Goal: Navigation & Orientation: Understand site structure

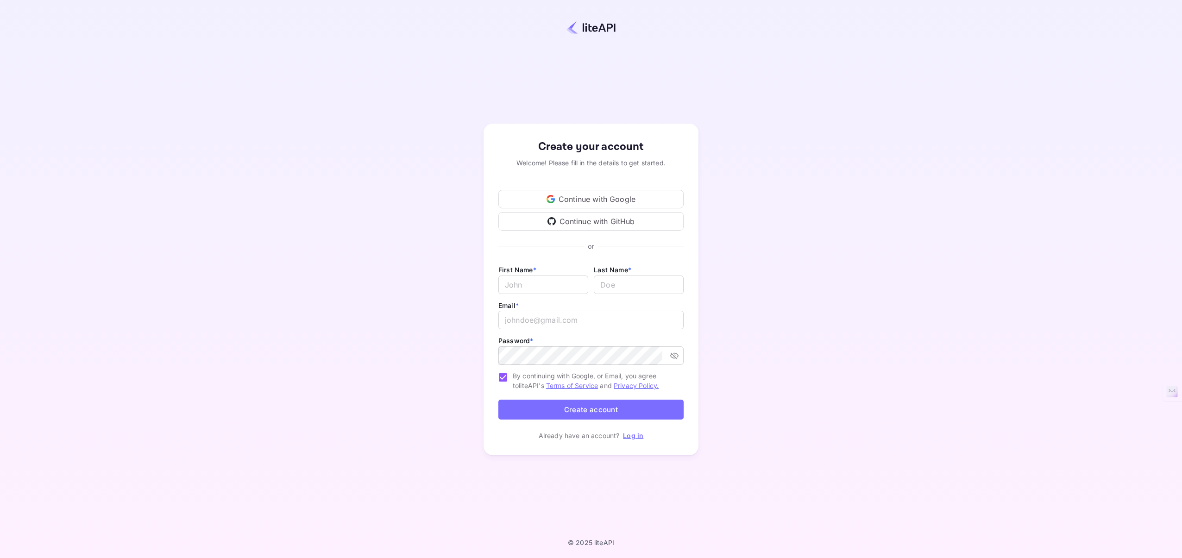
click at [625, 200] on div "Continue with Google" at bounding box center [590, 199] width 185 height 19
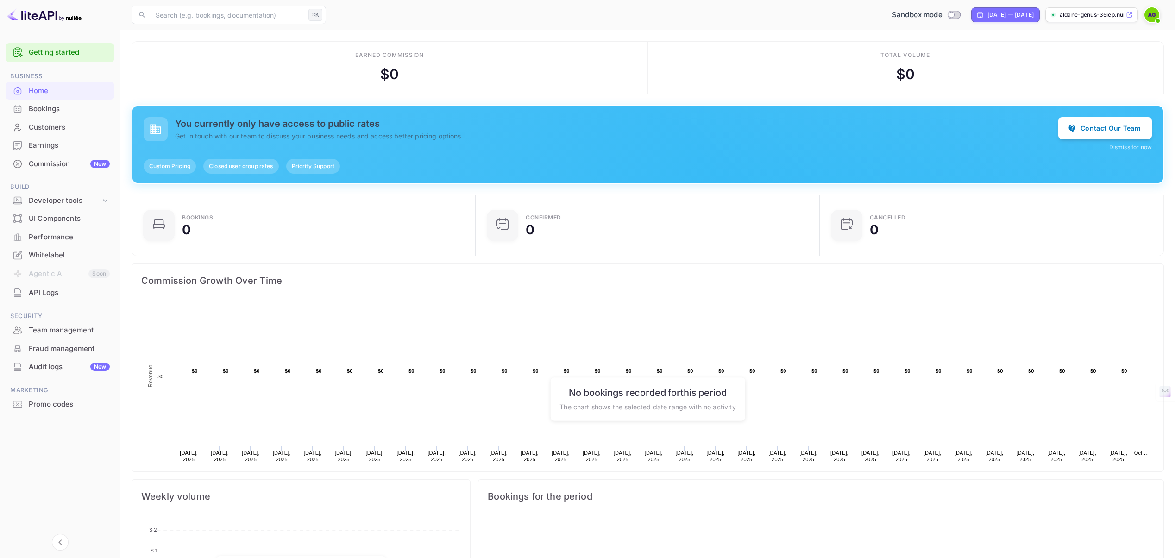
scroll to position [7, 7]
click at [942, 15] on input "Switch to Production mode" at bounding box center [951, 15] width 19 height 6
checkbox input "false"
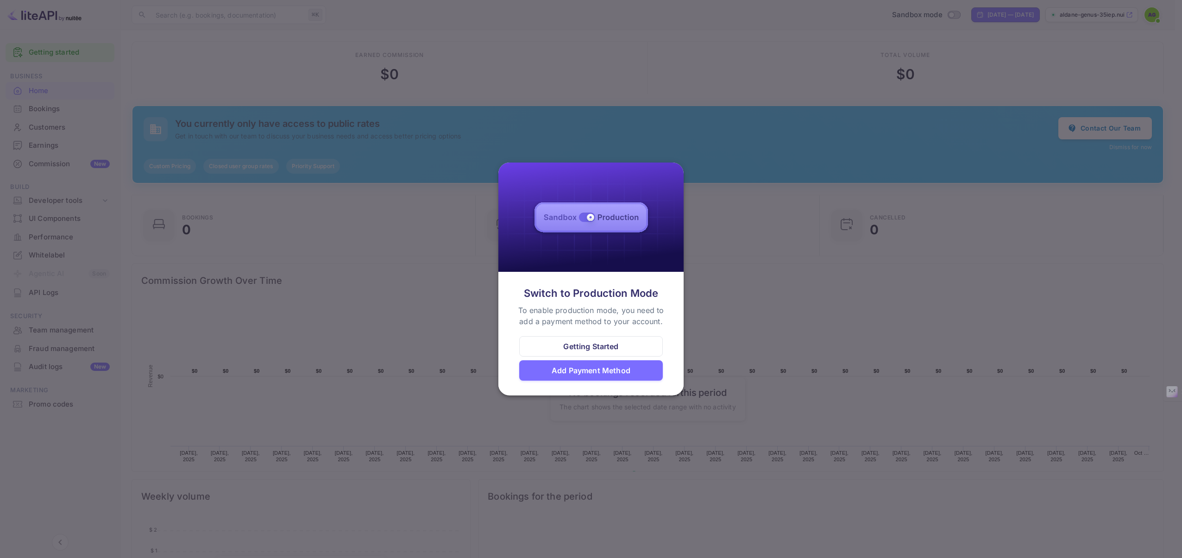
click at [859, 283] on div at bounding box center [591, 279] width 1182 height 558
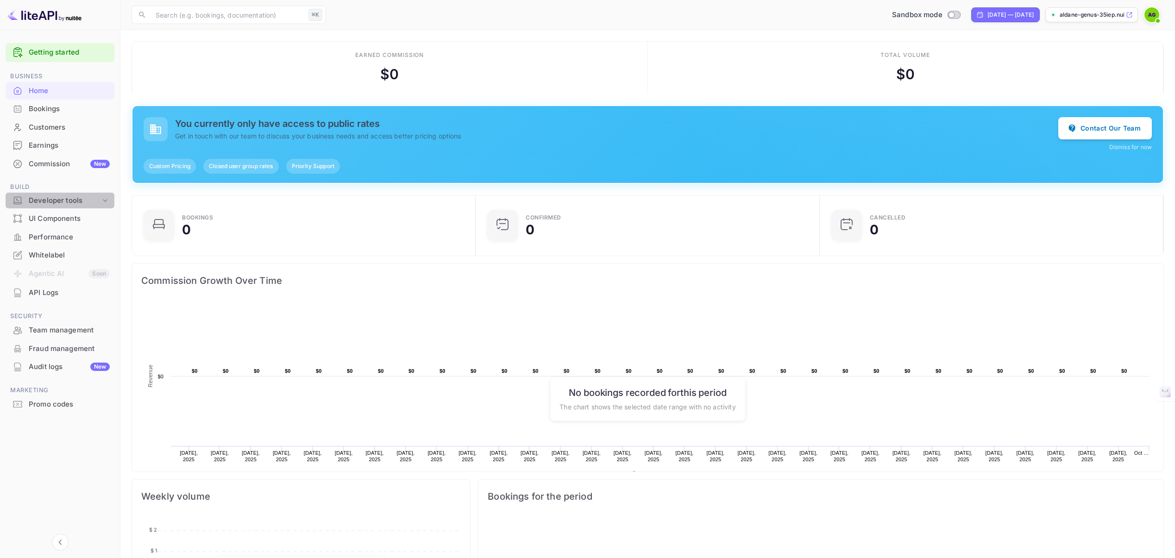
click at [106, 202] on icon at bounding box center [105, 200] width 9 height 9
click at [65, 253] on div "Whitelabel" at bounding box center [69, 255] width 81 height 11
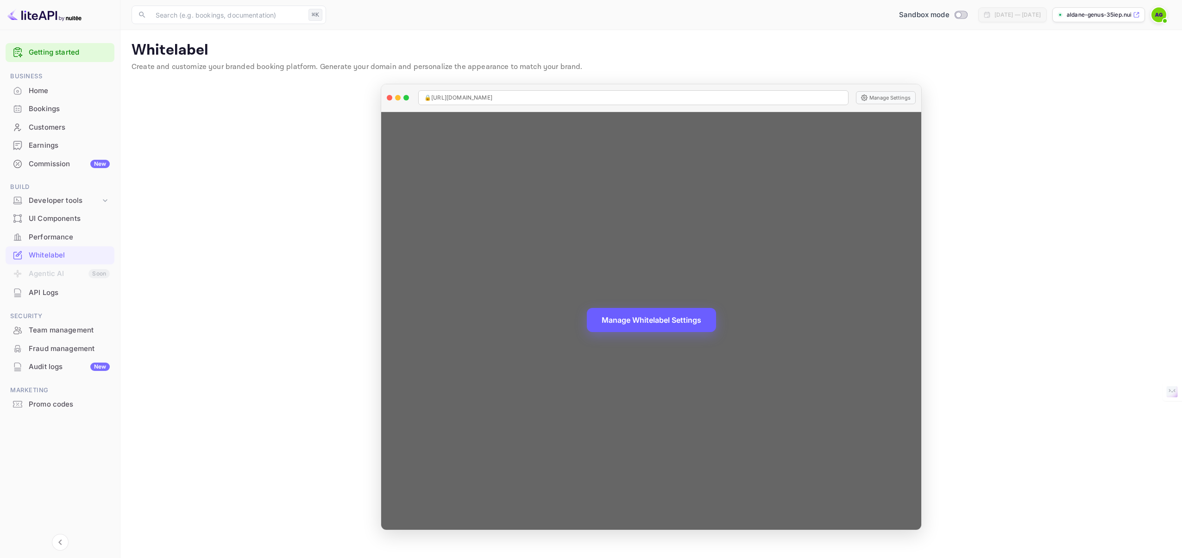
click at [623, 318] on button "Manage Whitelabel Settings" at bounding box center [651, 320] width 129 height 24
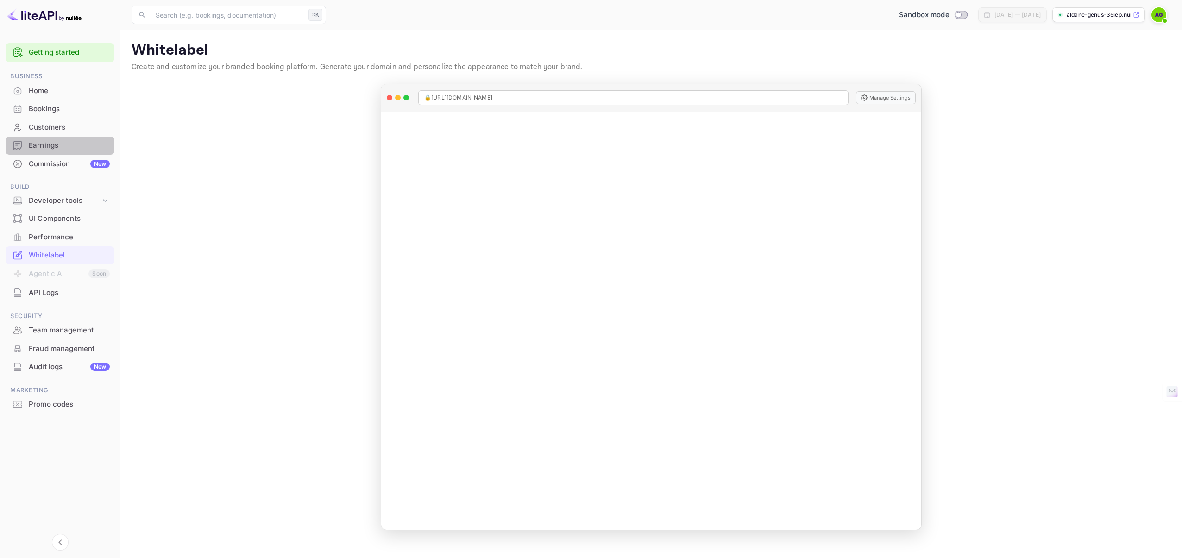
click at [31, 142] on div "Earnings" at bounding box center [69, 145] width 81 height 11
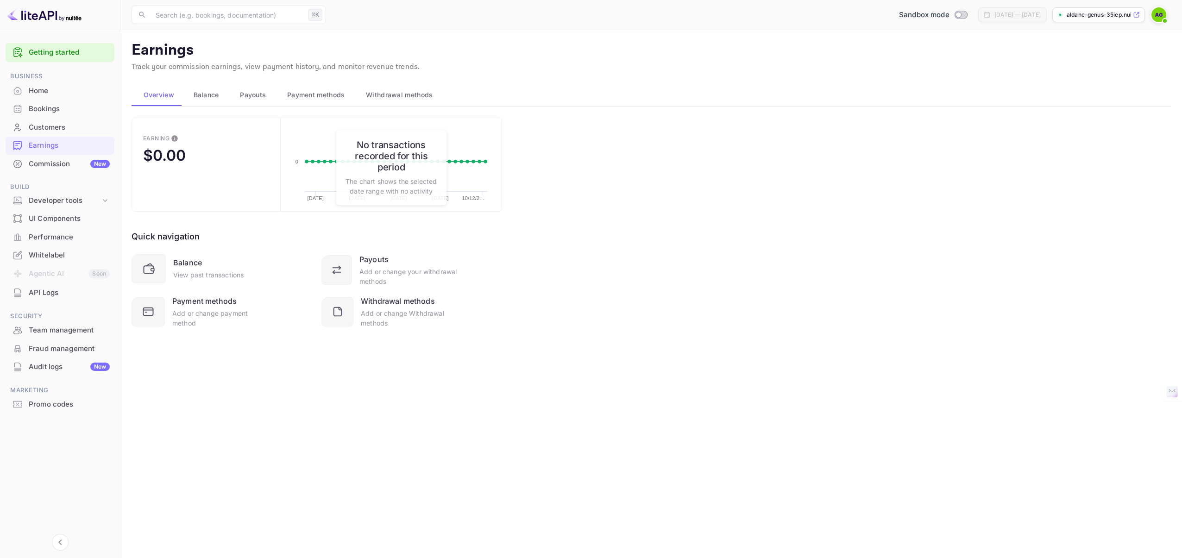
click at [54, 128] on div "Customers" at bounding box center [69, 127] width 81 height 11
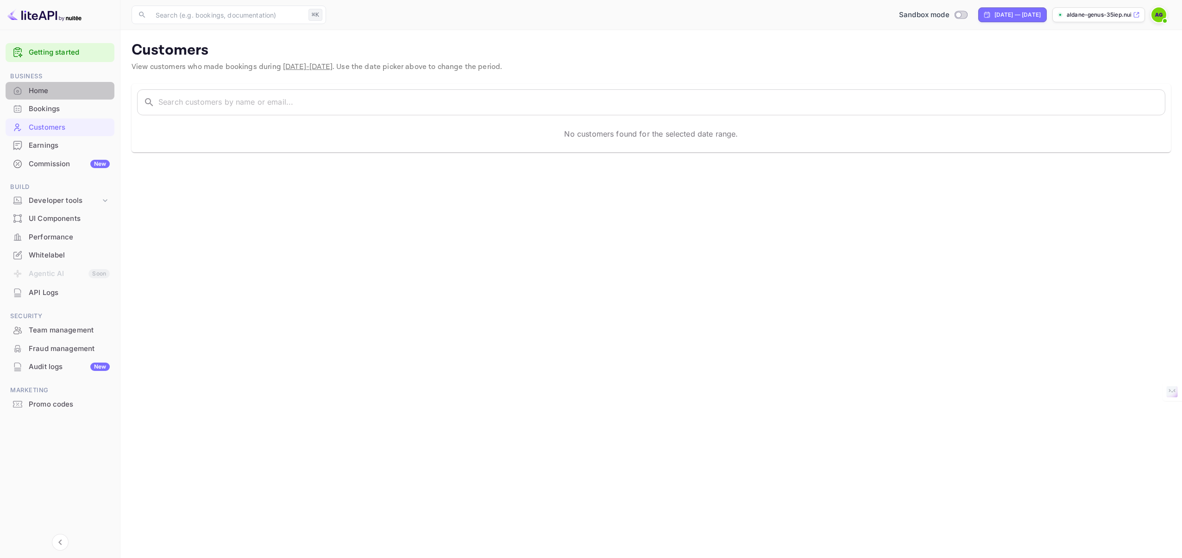
click at [41, 91] on div "Home" at bounding box center [69, 91] width 81 height 11
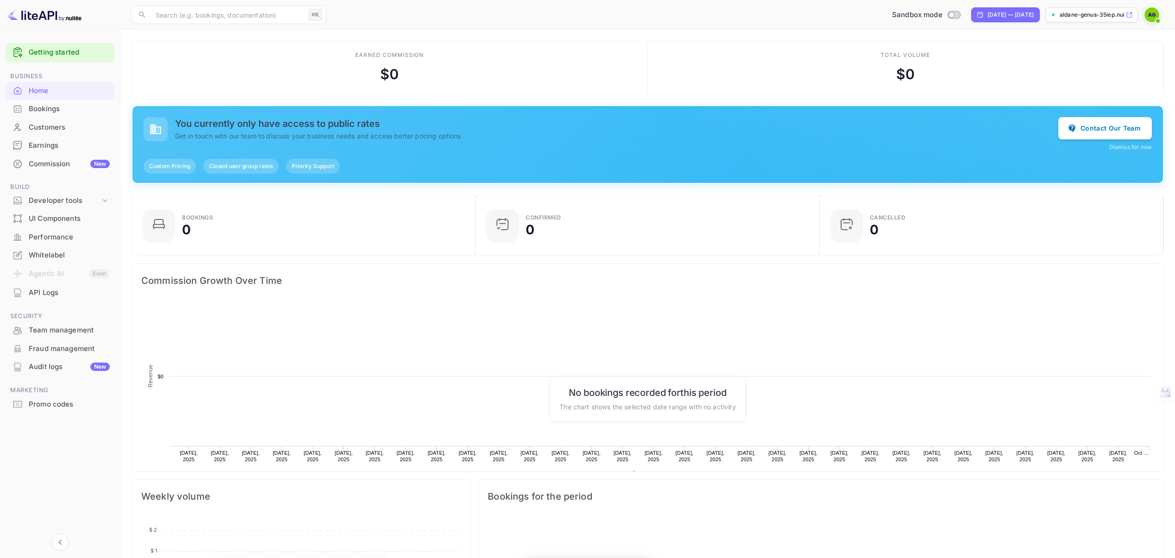
scroll to position [144, 331]
click at [73, 197] on div "Developer tools" at bounding box center [65, 200] width 72 height 11
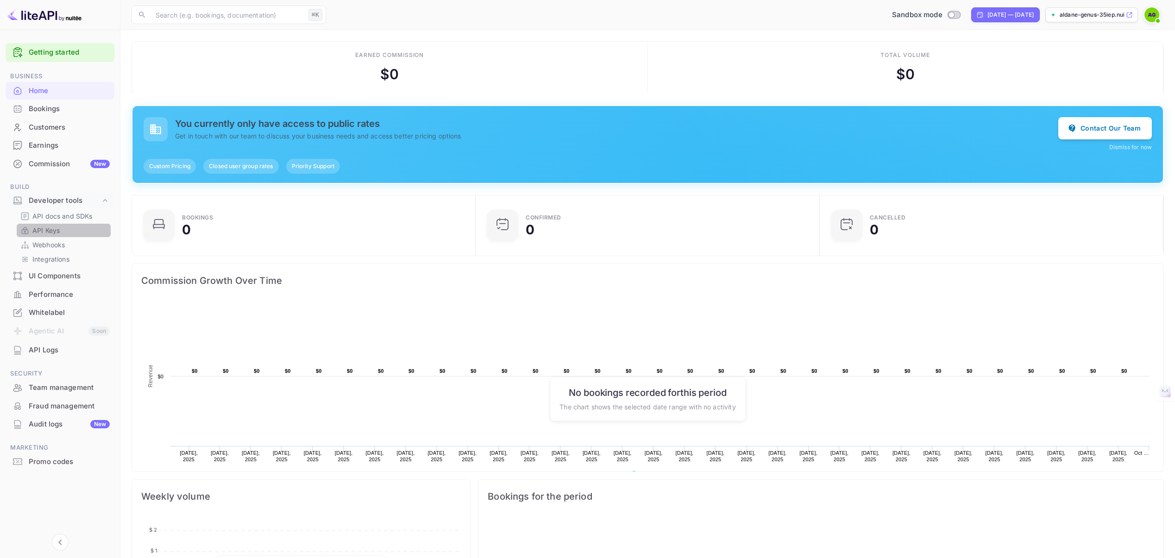
click at [58, 231] on p "API Keys" at bounding box center [45, 231] width 27 height 10
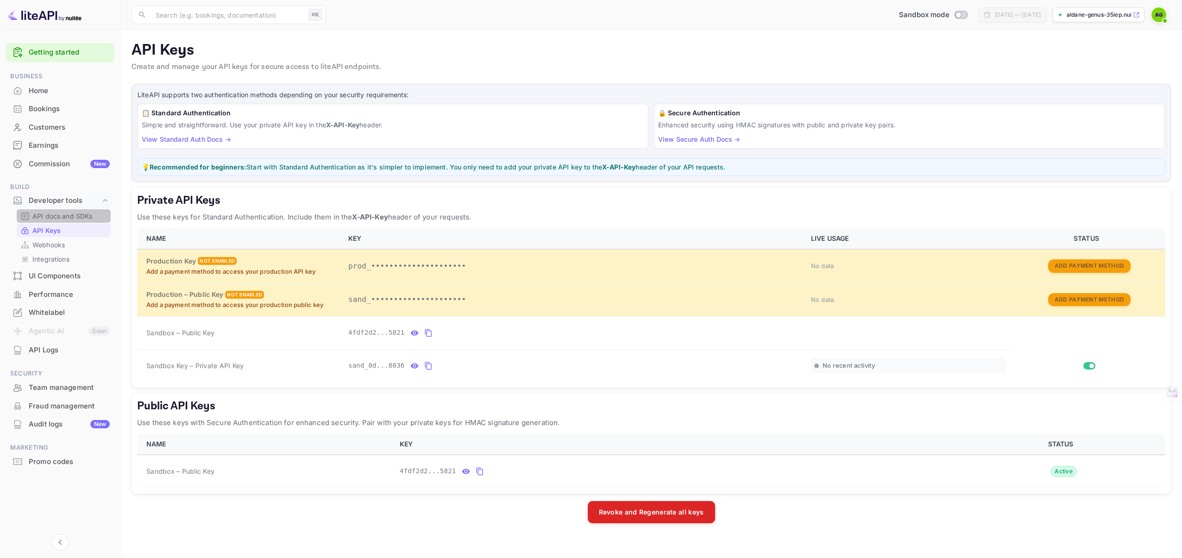
click at [59, 218] on p "API docs and SDKs" at bounding box center [62, 216] width 60 height 10
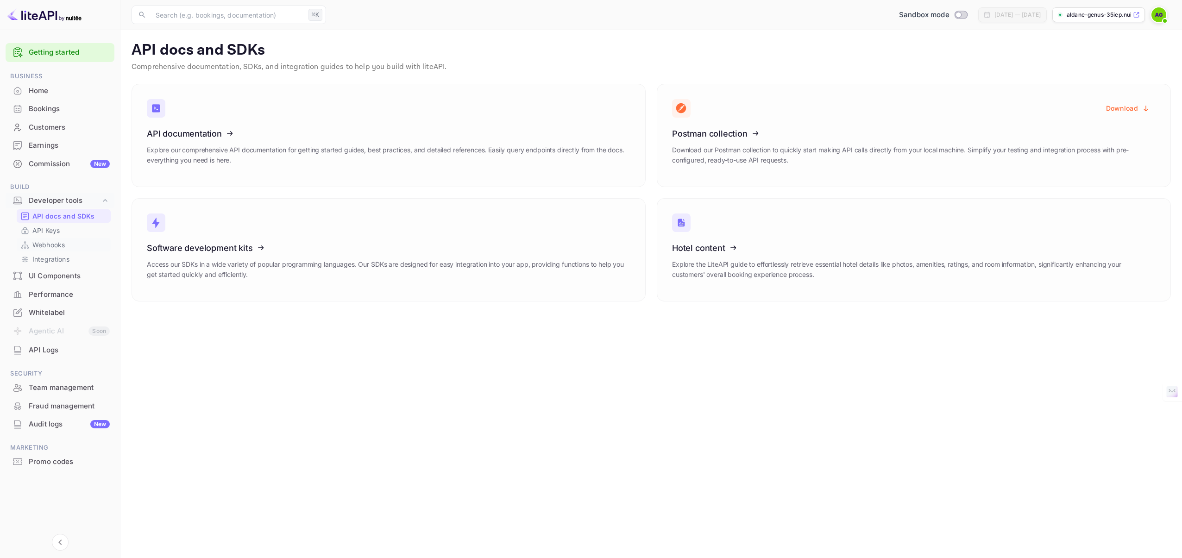
click at [46, 243] on p "Webhooks" at bounding box center [48, 245] width 32 height 10
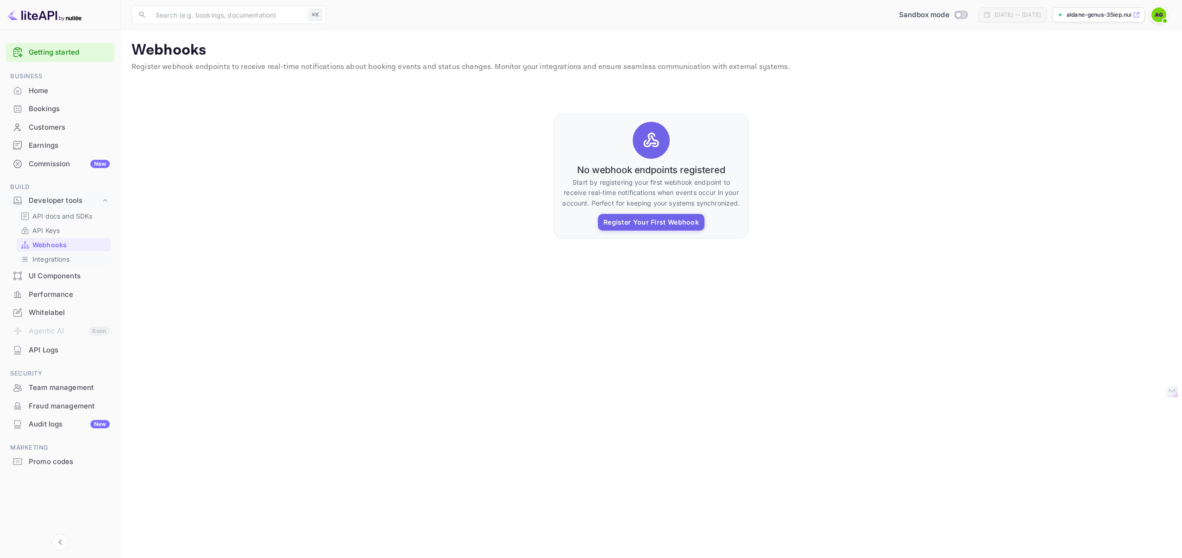
click at [44, 261] on p "Integrations" at bounding box center [50, 259] width 37 height 10
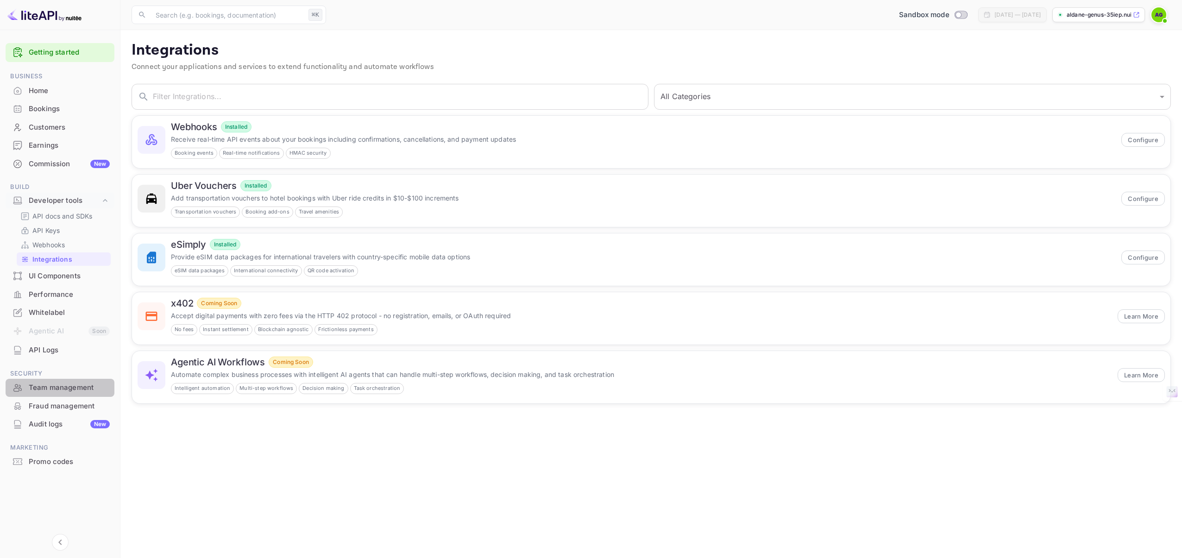
click at [56, 395] on div "Team management" at bounding box center [60, 388] width 109 height 18
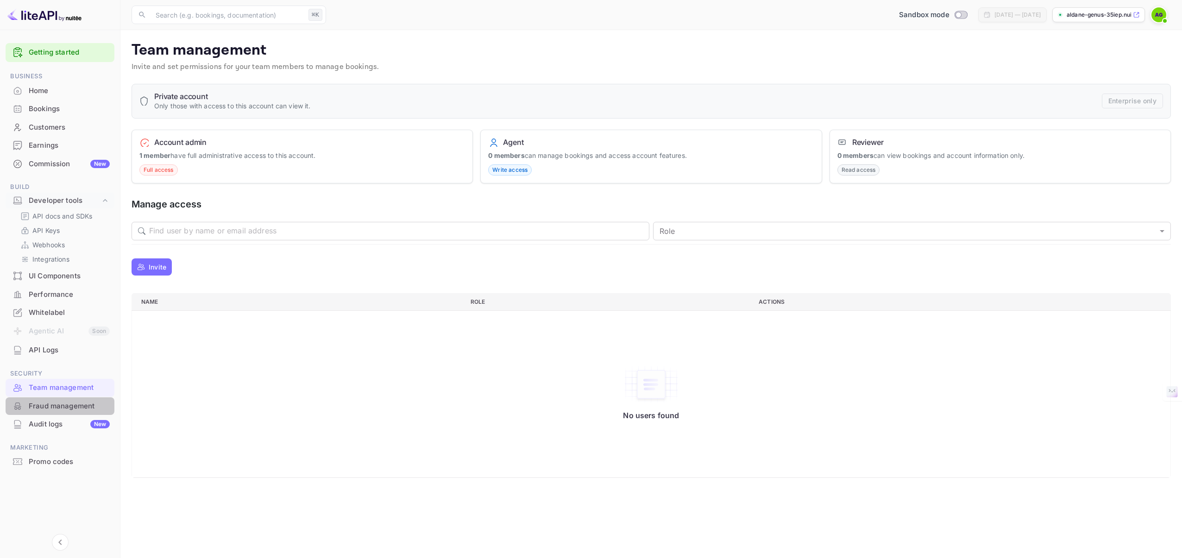
click at [50, 408] on div "Fraud management" at bounding box center [69, 406] width 81 height 11
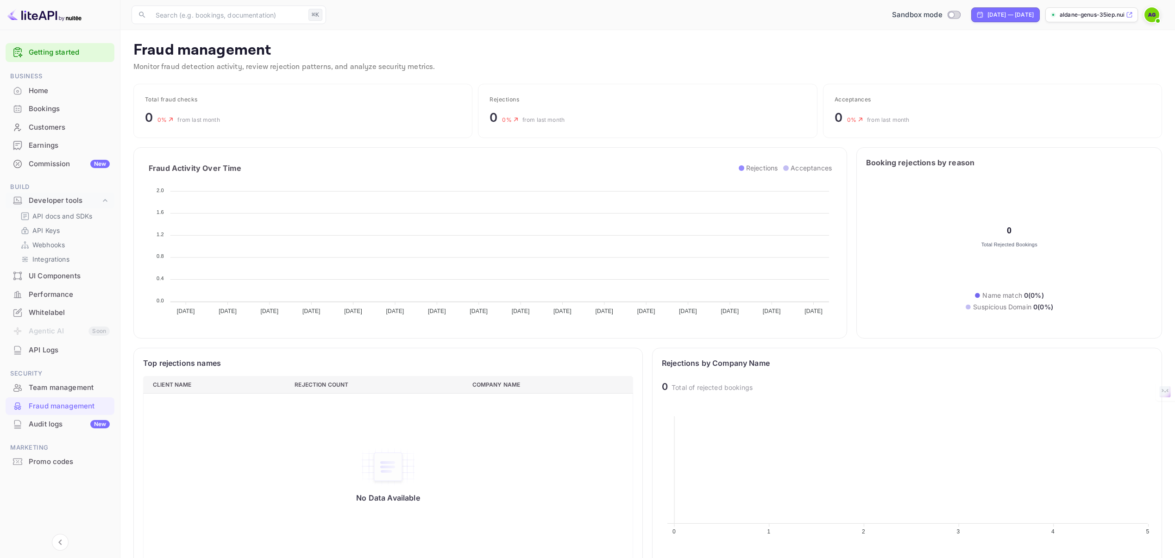
scroll to position [7, 7]
click at [44, 88] on div "Home" at bounding box center [69, 91] width 81 height 11
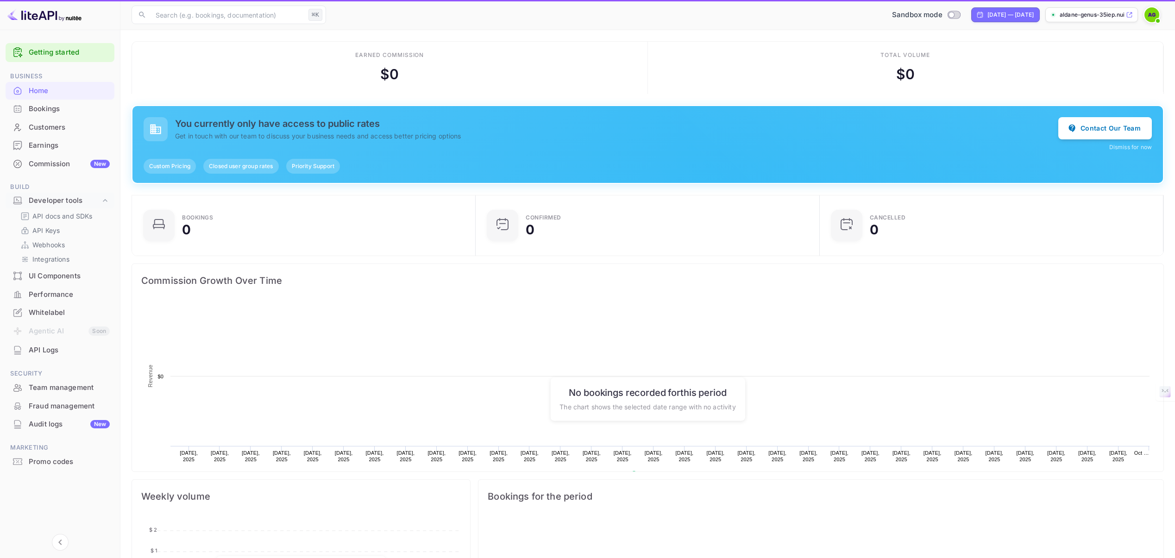
scroll to position [144, 331]
